Goal: Complete application form: Complete application form

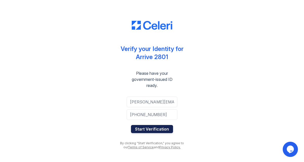
click at [156, 128] on button "Start Verification" at bounding box center [152, 129] width 42 height 8
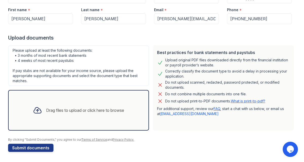
scroll to position [69, 0]
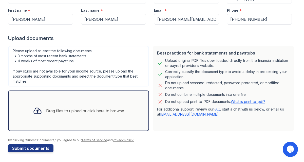
click at [57, 109] on div "Drag files to upload or click here to browse" at bounding box center [85, 111] width 78 height 6
